Goal: Task Accomplishment & Management: Use online tool/utility

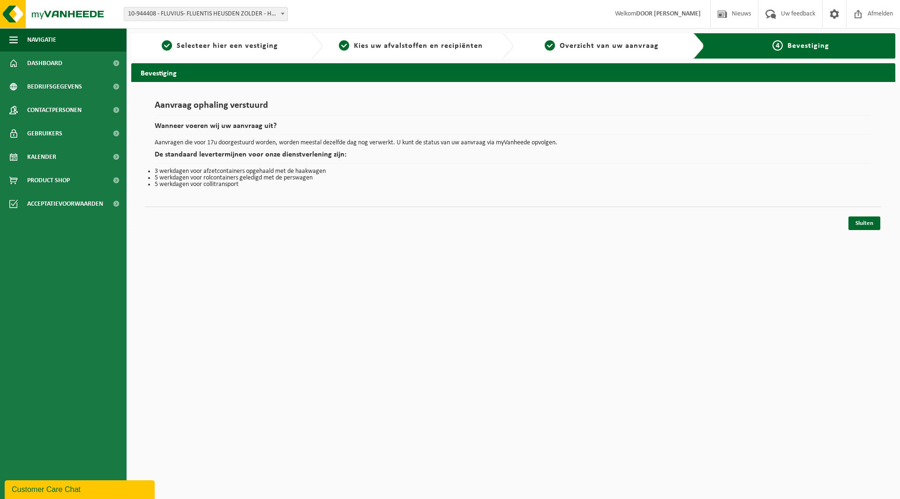
click at [775, 44] on span "4" at bounding box center [777, 45] width 10 height 10
click at [854, 228] on link "Sluiten" at bounding box center [864, 223] width 32 height 14
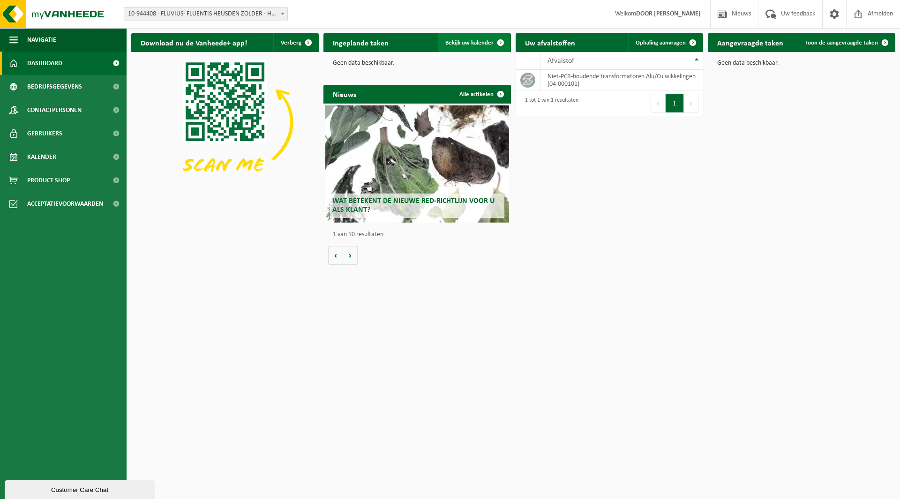
click at [485, 45] on span "Bekijk uw kalender" at bounding box center [469, 43] width 48 height 6
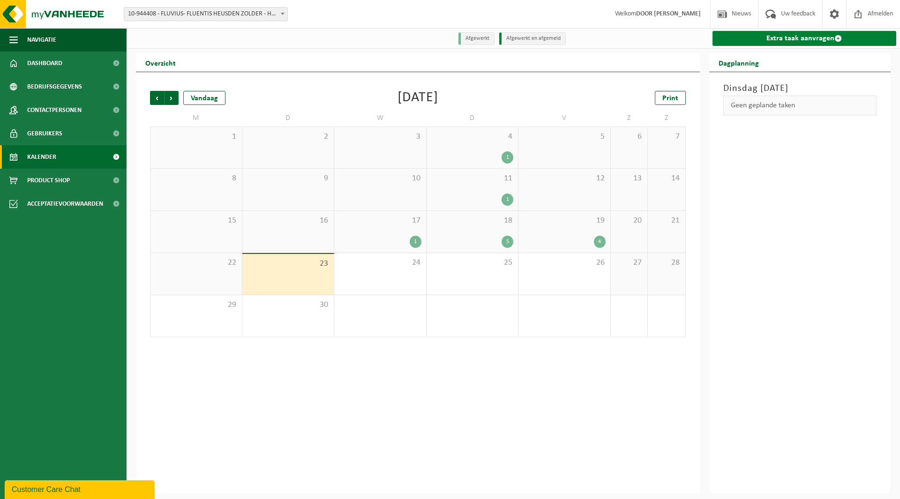
click at [759, 41] on link "Extra taak aanvragen" at bounding box center [804, 38] width 184 height 15
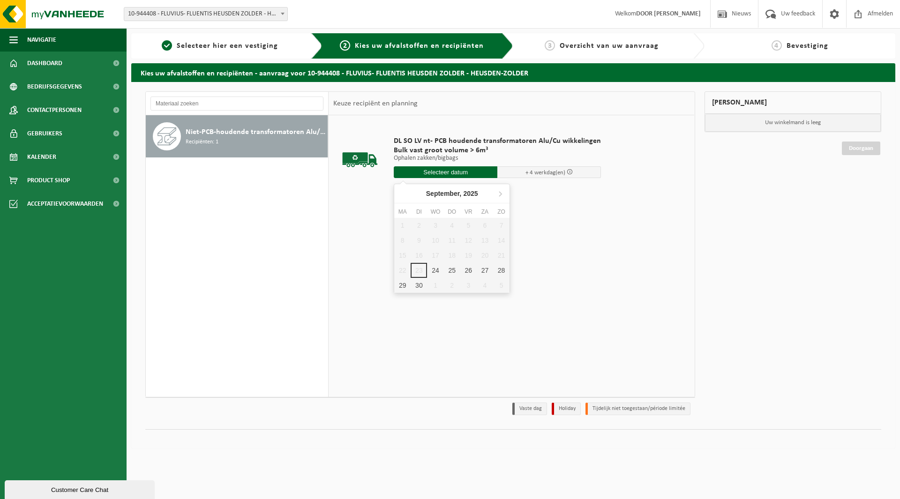
click at [424, 170] on input "text" at bounding box center [446, 172] width 104 height 12
click at [439, 269] on div "24" at bounding box center [435, 270] width 16 height 15
type input "Van [DATE]"
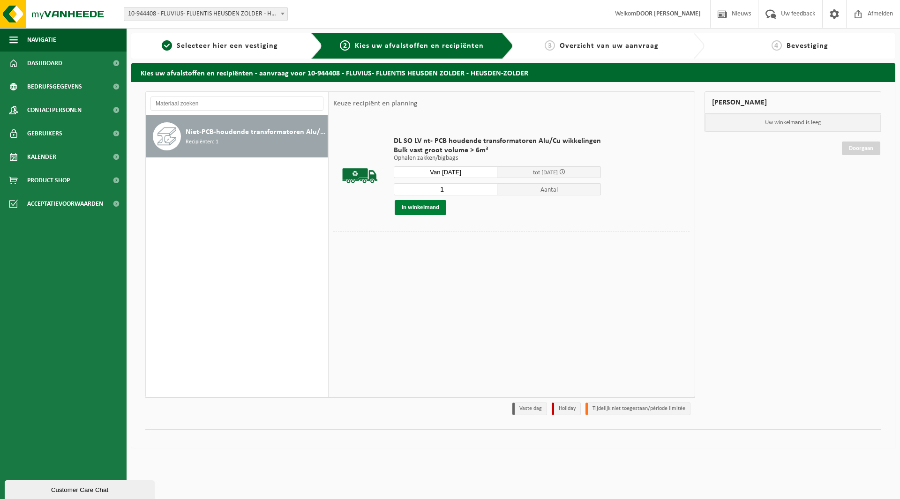
click at [433, 211] on button "In winkelmand" at bounding box center [421, 207] width 52 height 15
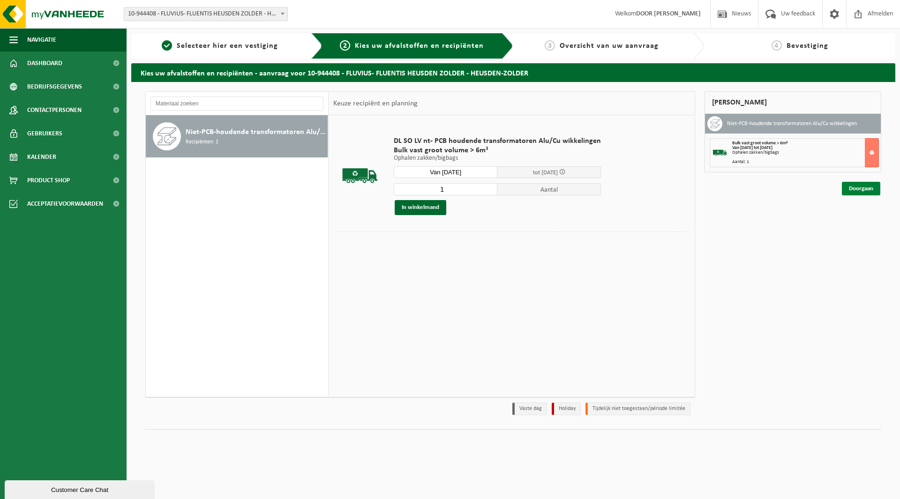
click at [872, 187] on link "Doorgaan" at bounding box center [861, 189] width 38 height 14
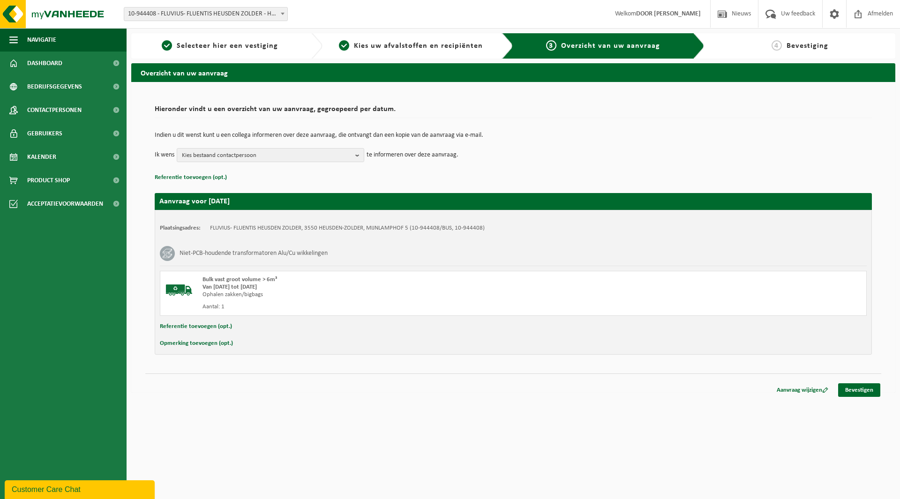
click at [219, 326] on button "Referentie toevoegen (opt.)" at bounding box center [196, 327] width 72 height 12
click at [236, 330] on input "text" at bounding box center [531, 328] width 651 height 14
type input "608973; 400kVA; 7814064; REEDS IN PULLE"
click at [844, 393] on link "Bevestigen" at bounding box center [859, 392] width 42 height 14
